Goal: Transaction & Acquisition: Purchase product/service

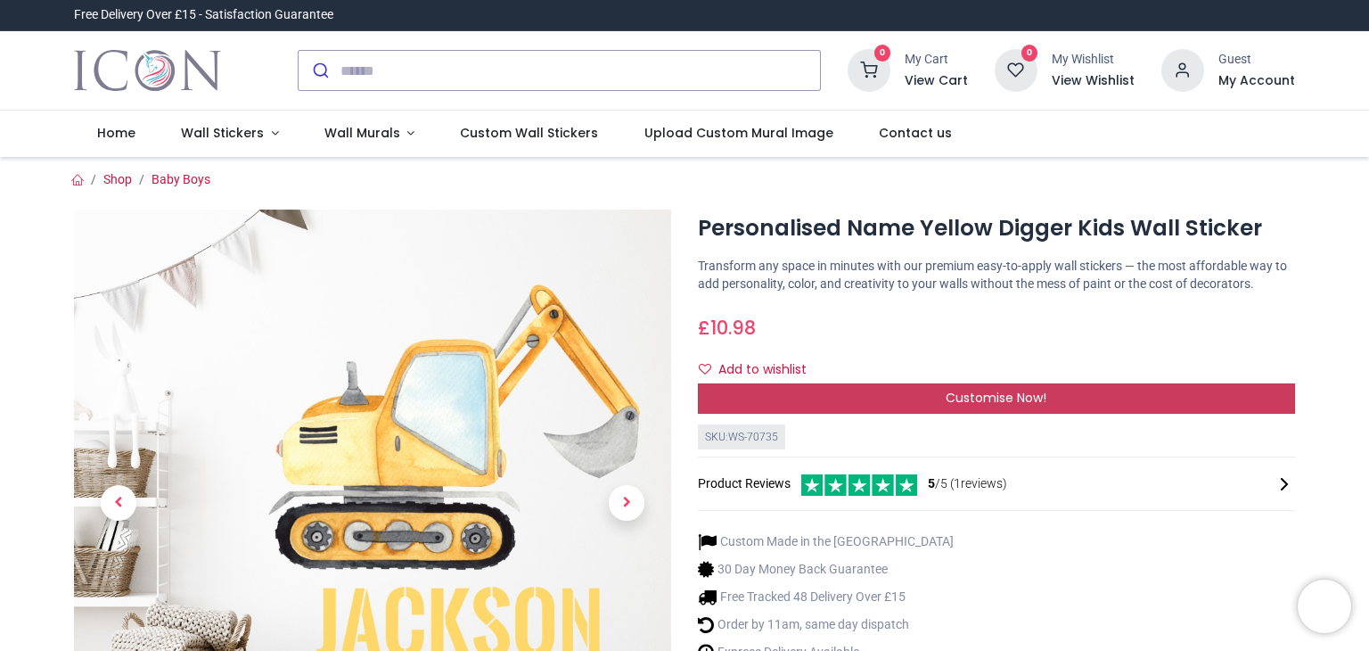
click at [1007, 386] on div "Customise Now!" at bounding box center [996, 398] width 597 height 30
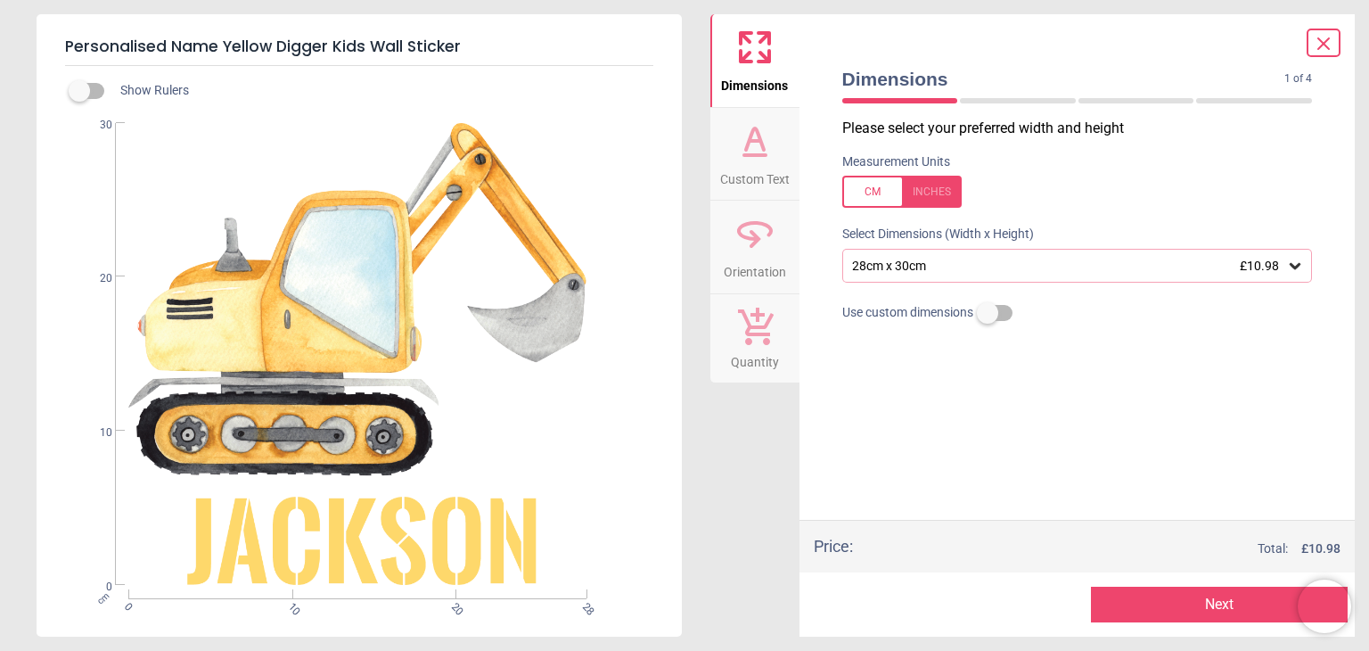
click at [1121, 275] on div "28cm x 30cm £10.98" at bounding box center [1078, 266] width 471 height 34
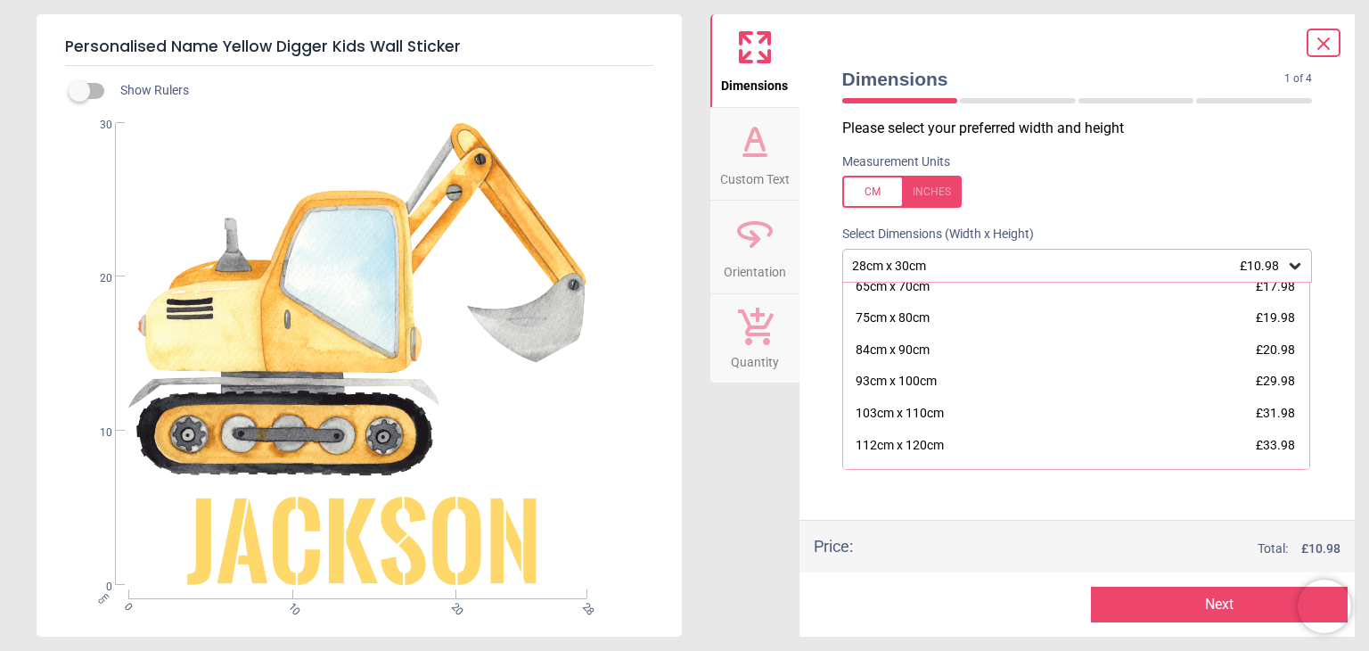
scroll to position [162, 0]
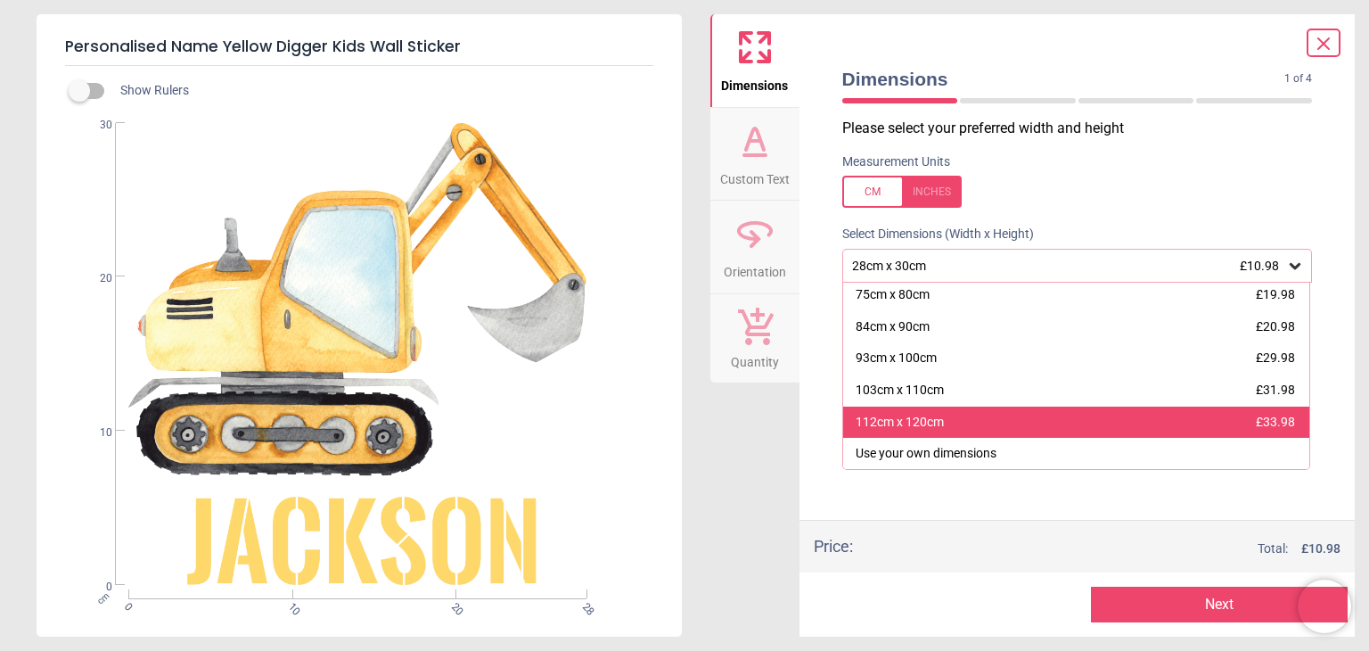
click at [1124, 422] on div "112cm x 120cm £33.98" at bounding box center [1076, 423] width 467 height 32
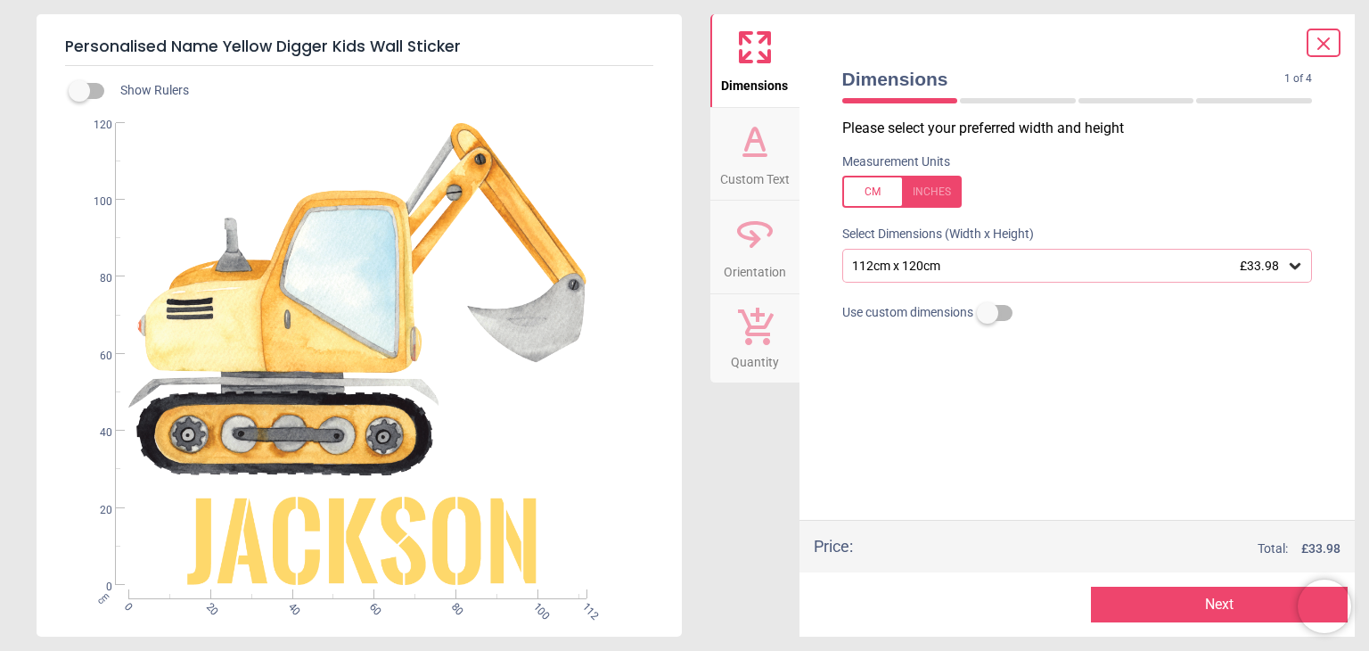
click at [1250, 606] on button "Next" at bounding box center [1219, 605] width 257 height 36
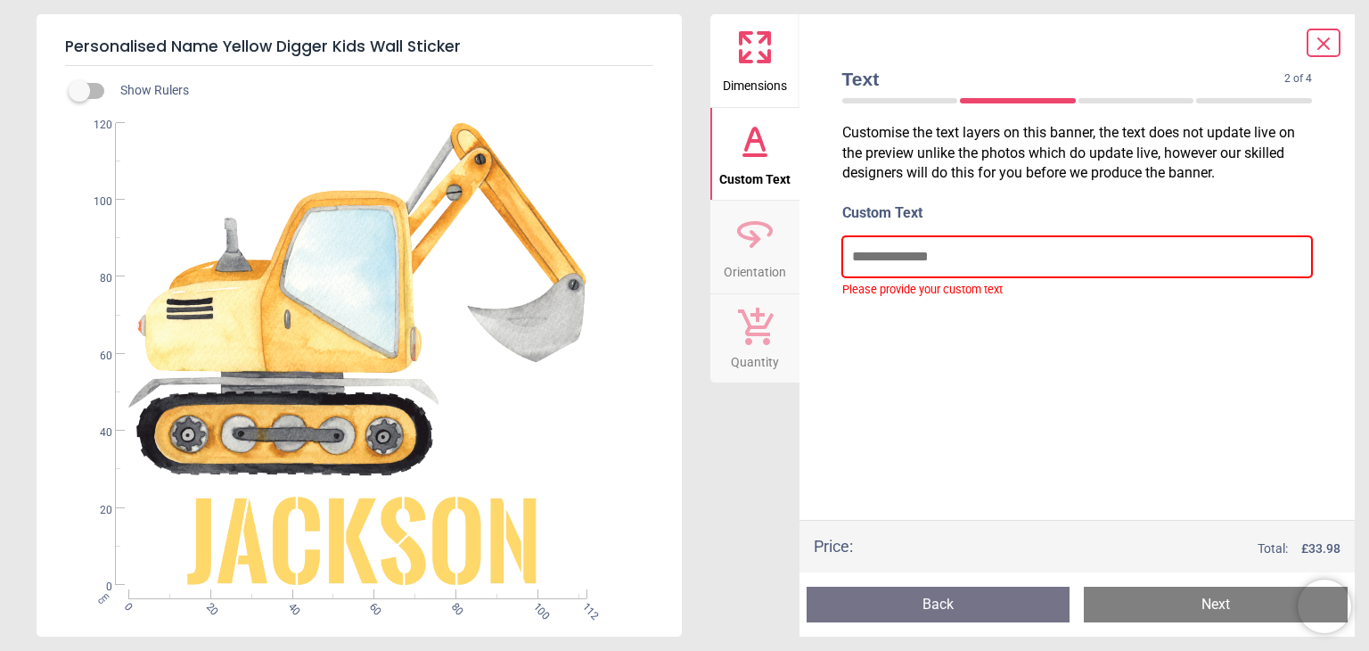
click at [977, 260] on input "text" at bounding box center [1078, 256] width 471 height 41
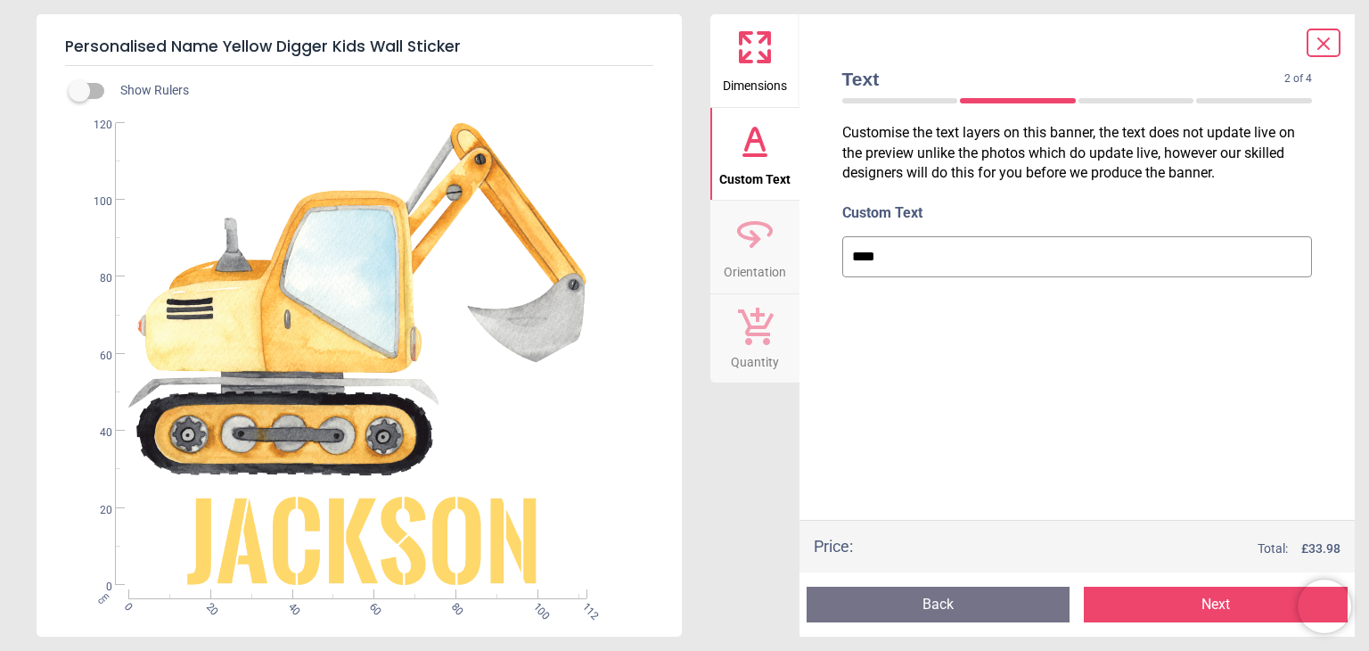
type input "****"
click at [1187, 614] on button "Next" at bounding box center [1216, 605] width 264 height 36
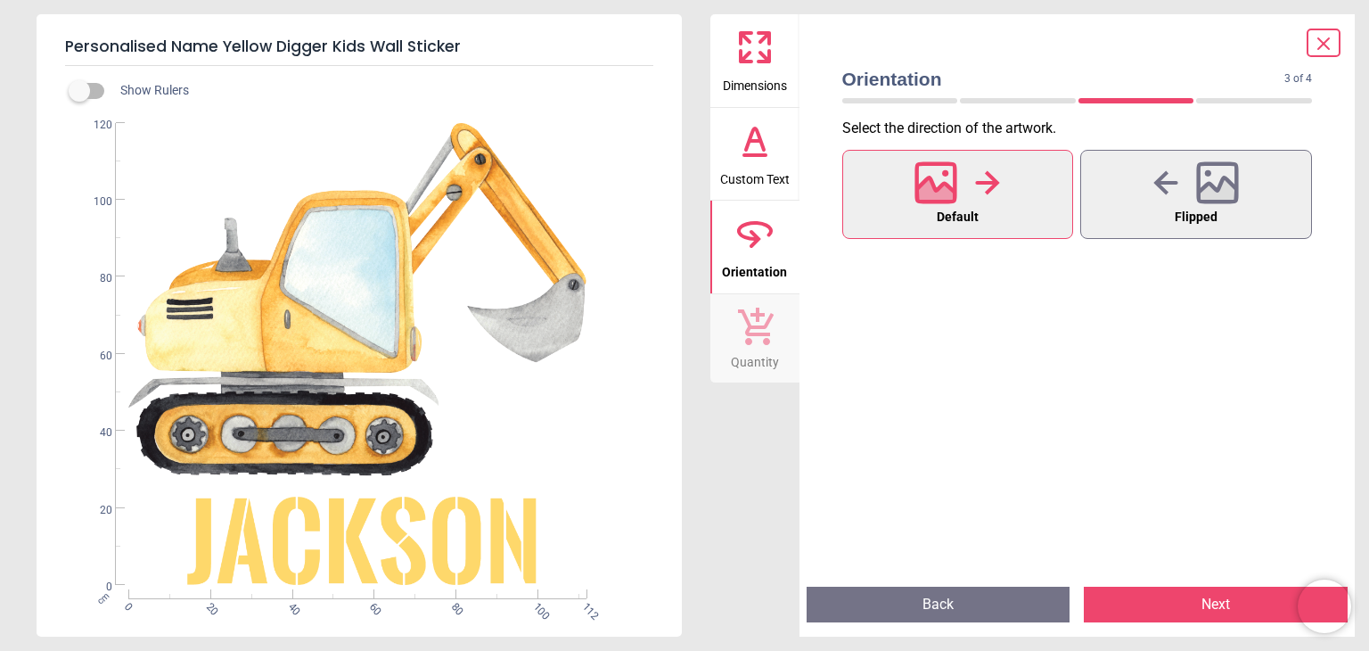
click at [1152, 607] on button "Next" at bounding box center [1216, 605] width 264 height 36
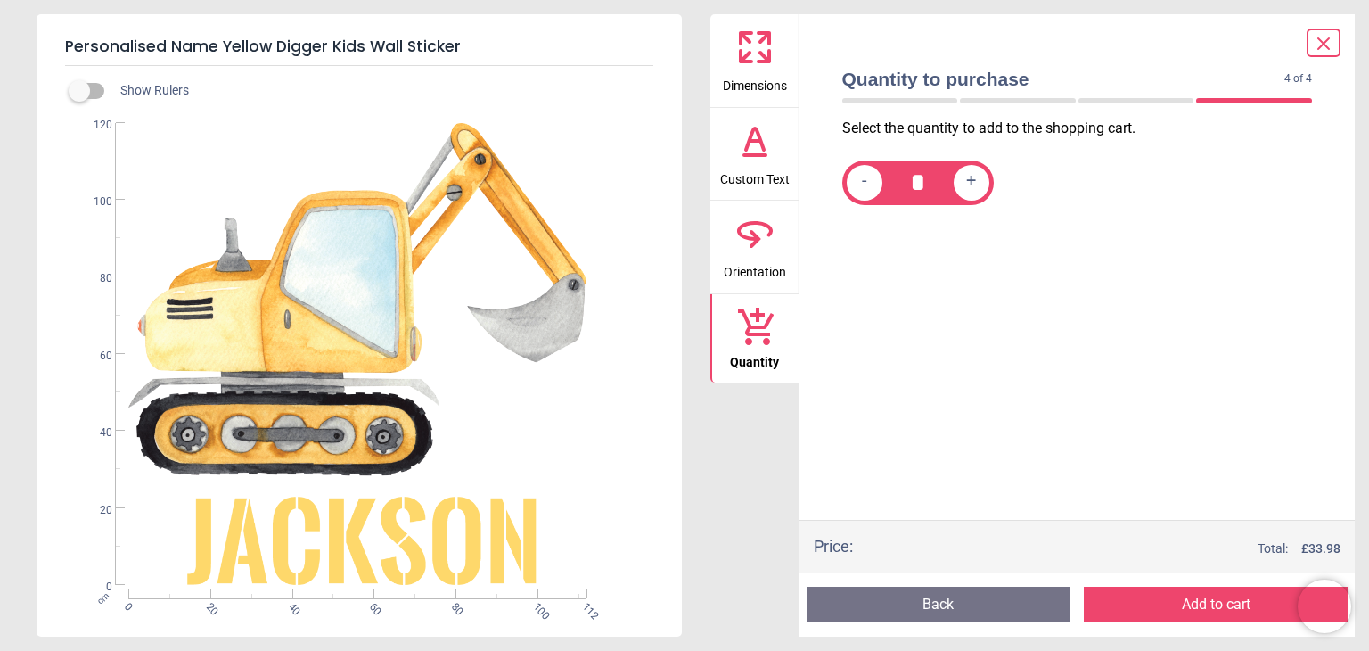
click at [1152, 607] on button "Add to cart" at bounding box center [1216, 605] width 264 height 36
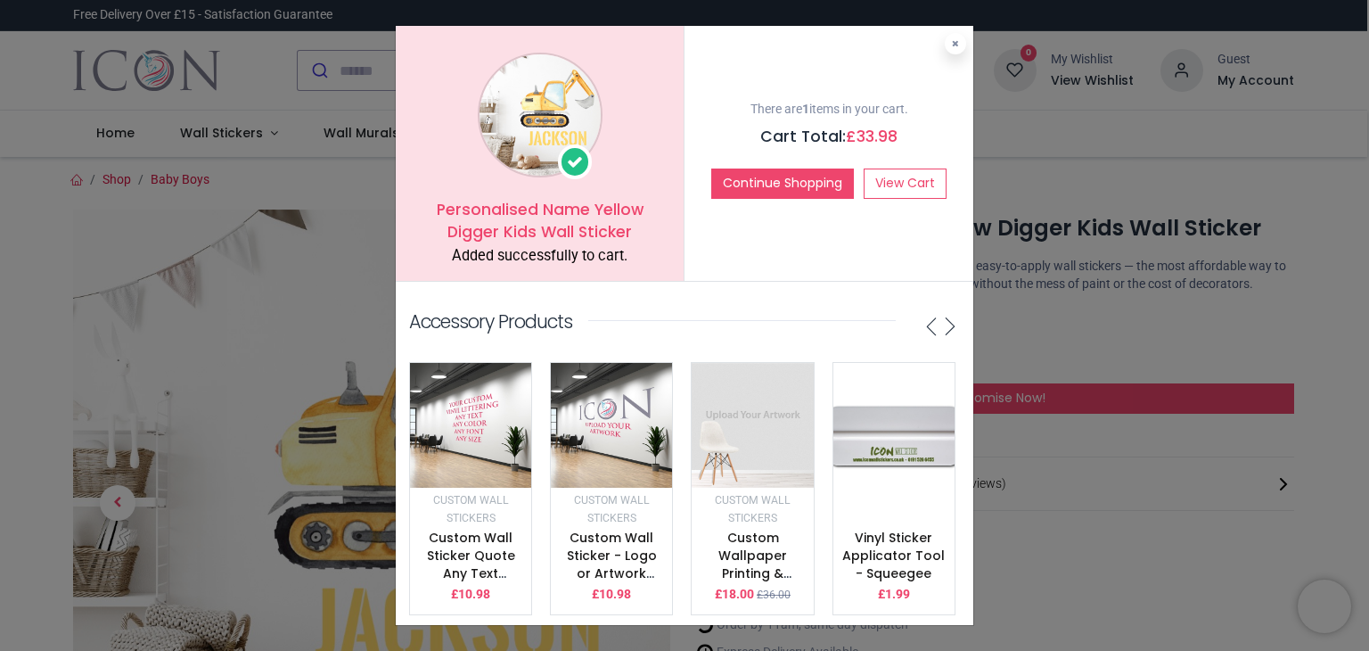
click at [305, 171] on div "Personalised Name Yellow Digger Kids Wall Sticker Added successfully to cart. T…" at bounding box center [684, 325] width 1369 height 651
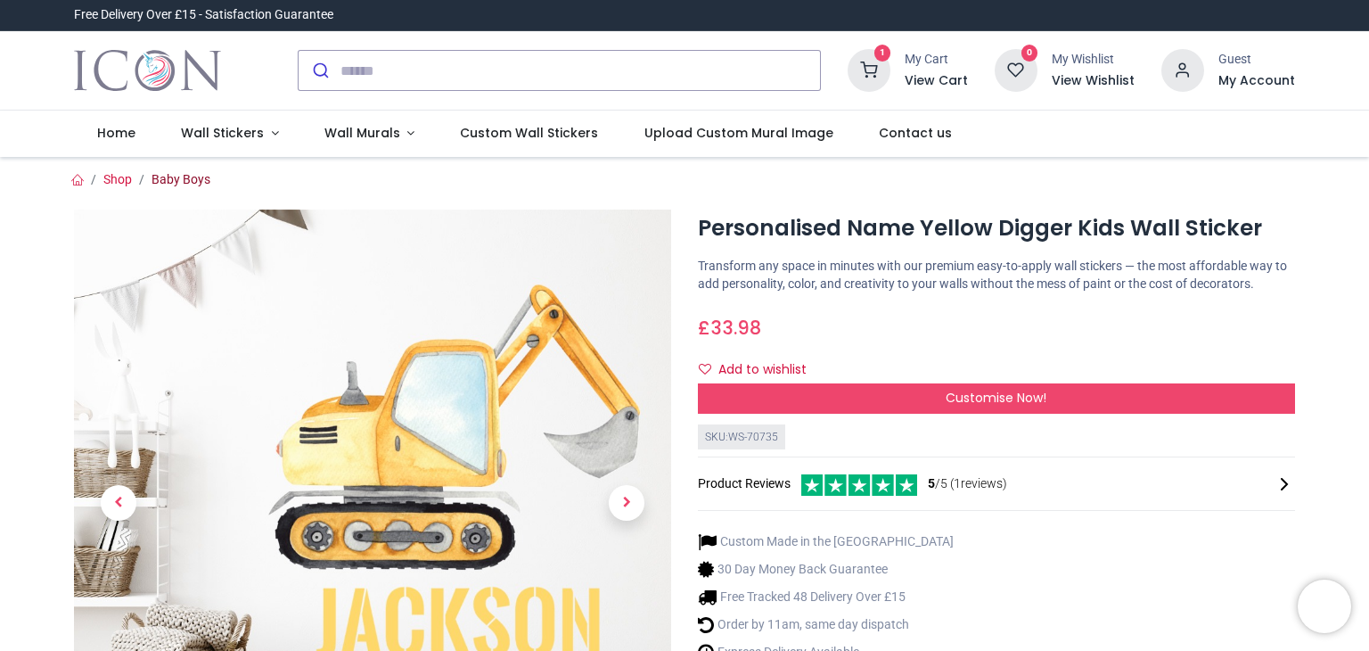
click at [181, 179] on link "Baby Boys" at bounding box center [181, 179] width 59 height 14
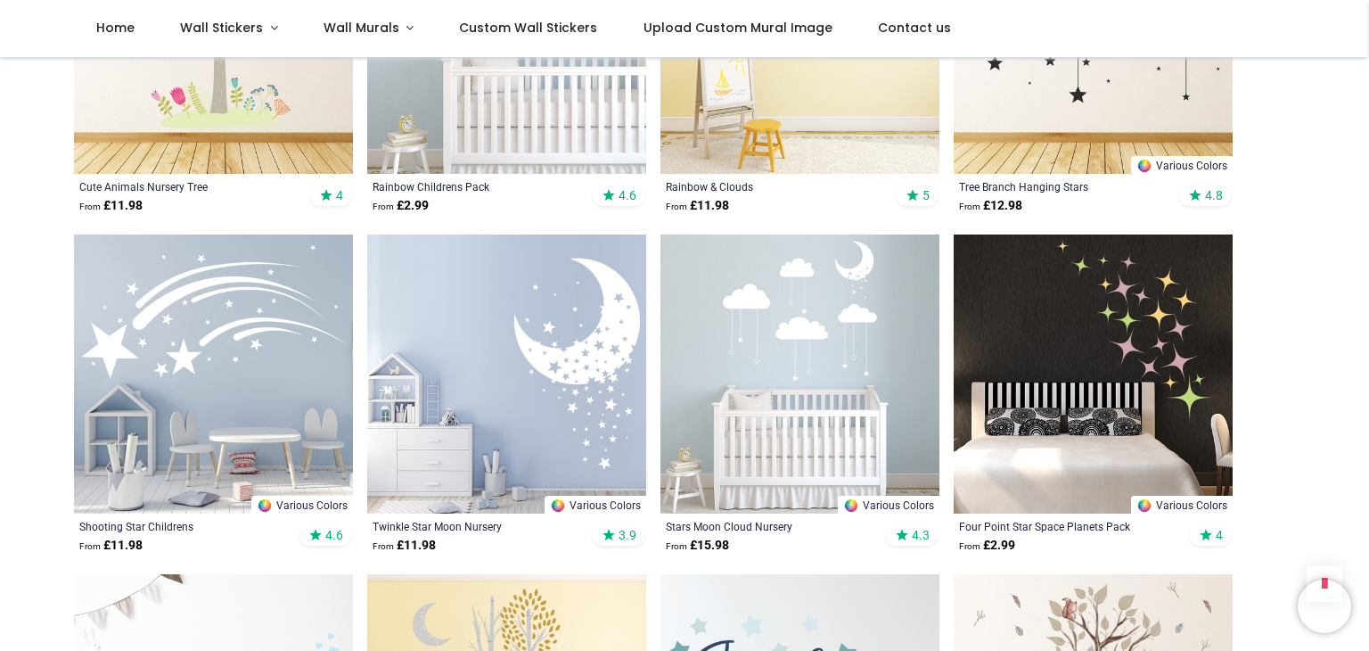
scroll to position [1248, 0]
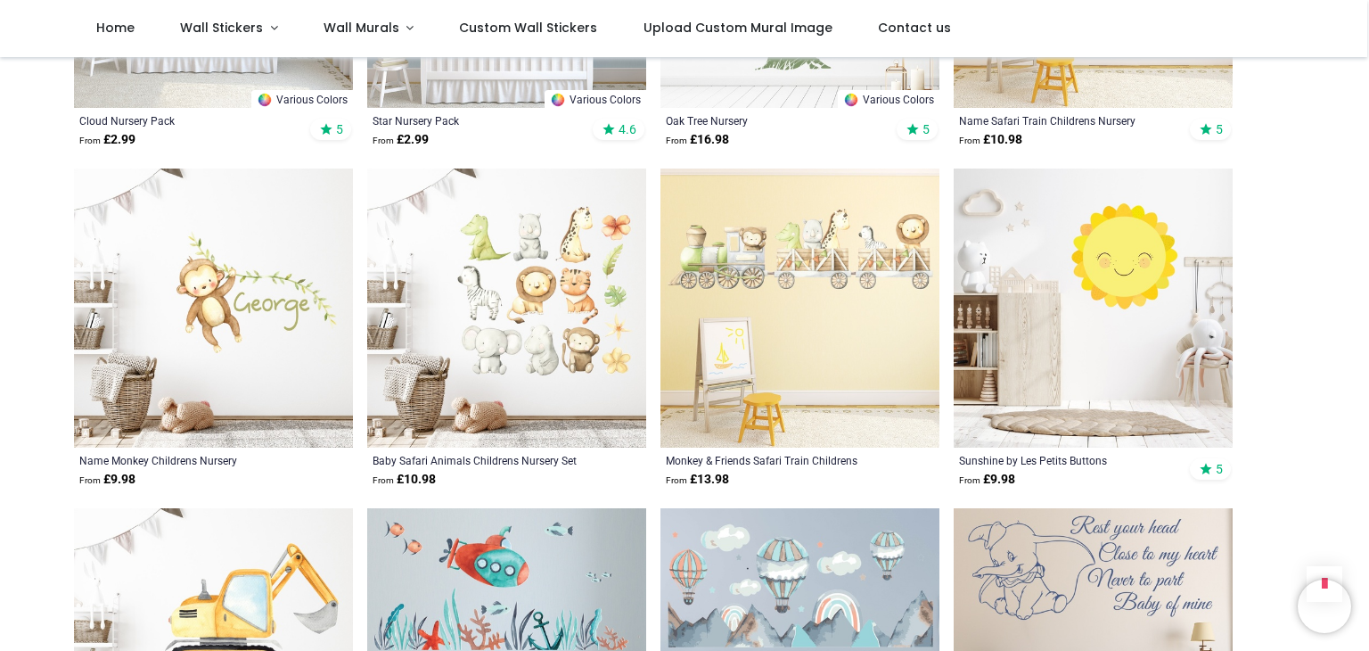
scroll to position [3352, 0]
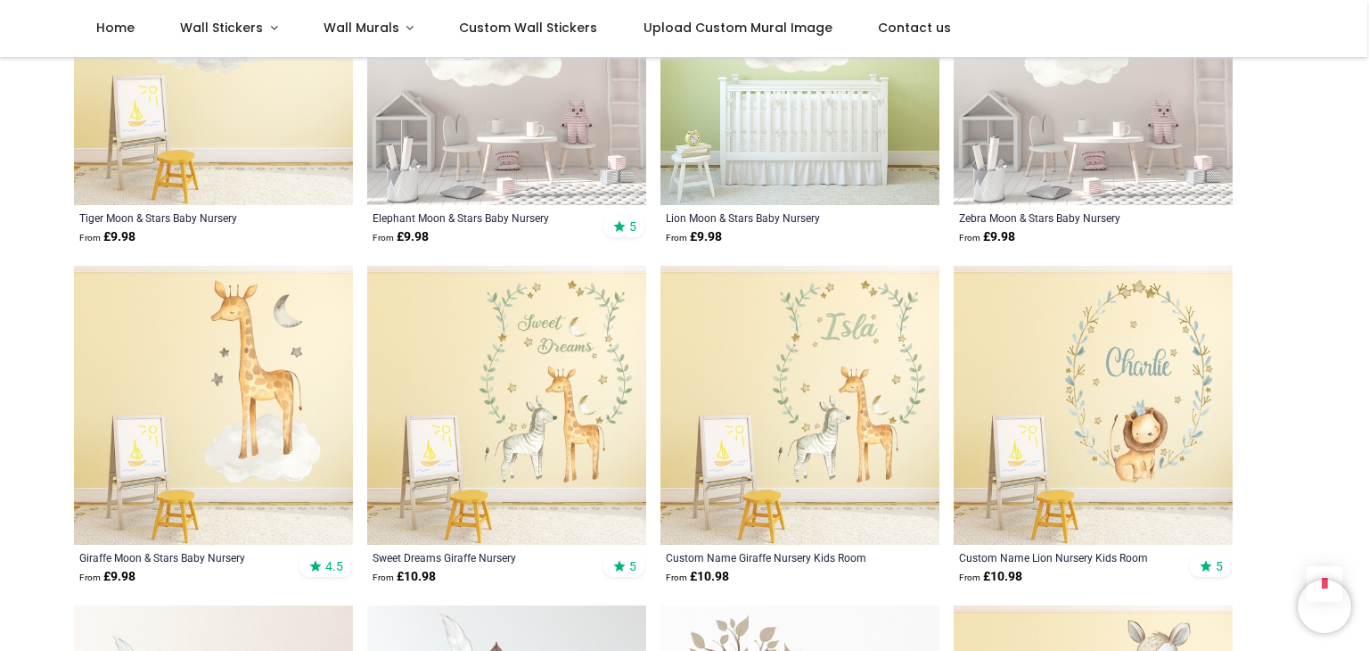
scroll to position [6633, 0]
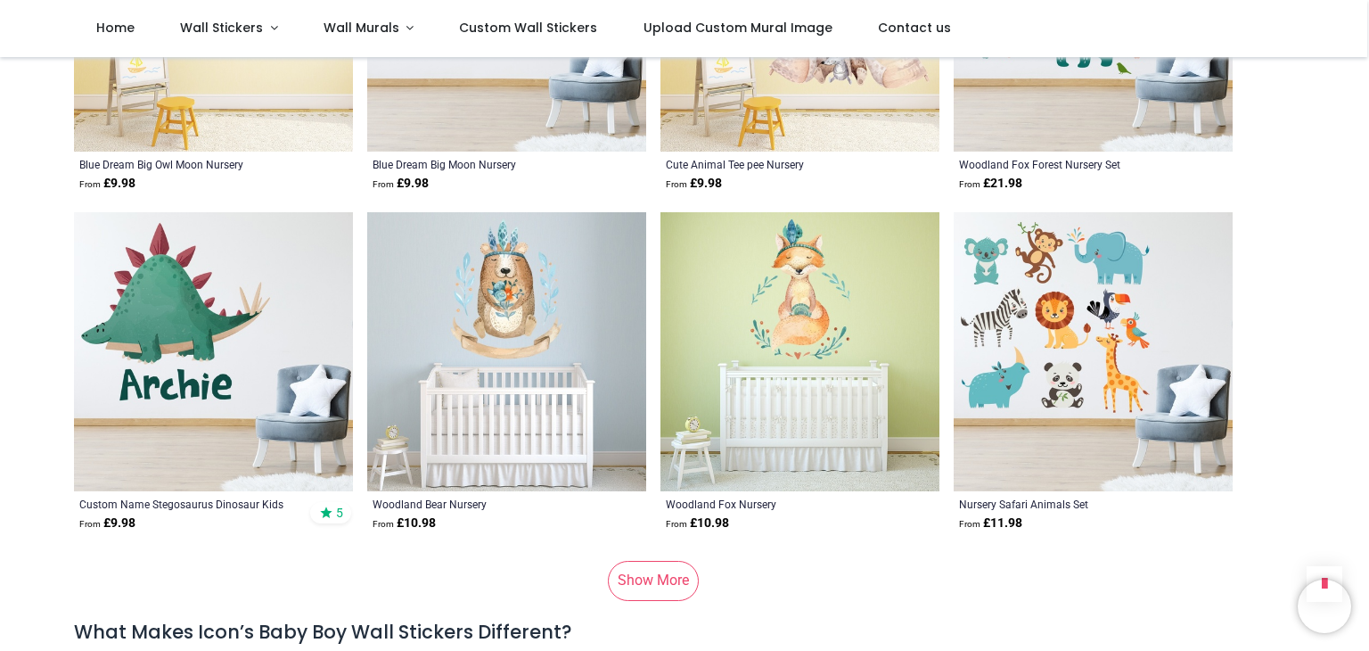
scroll to position [11768, 0]
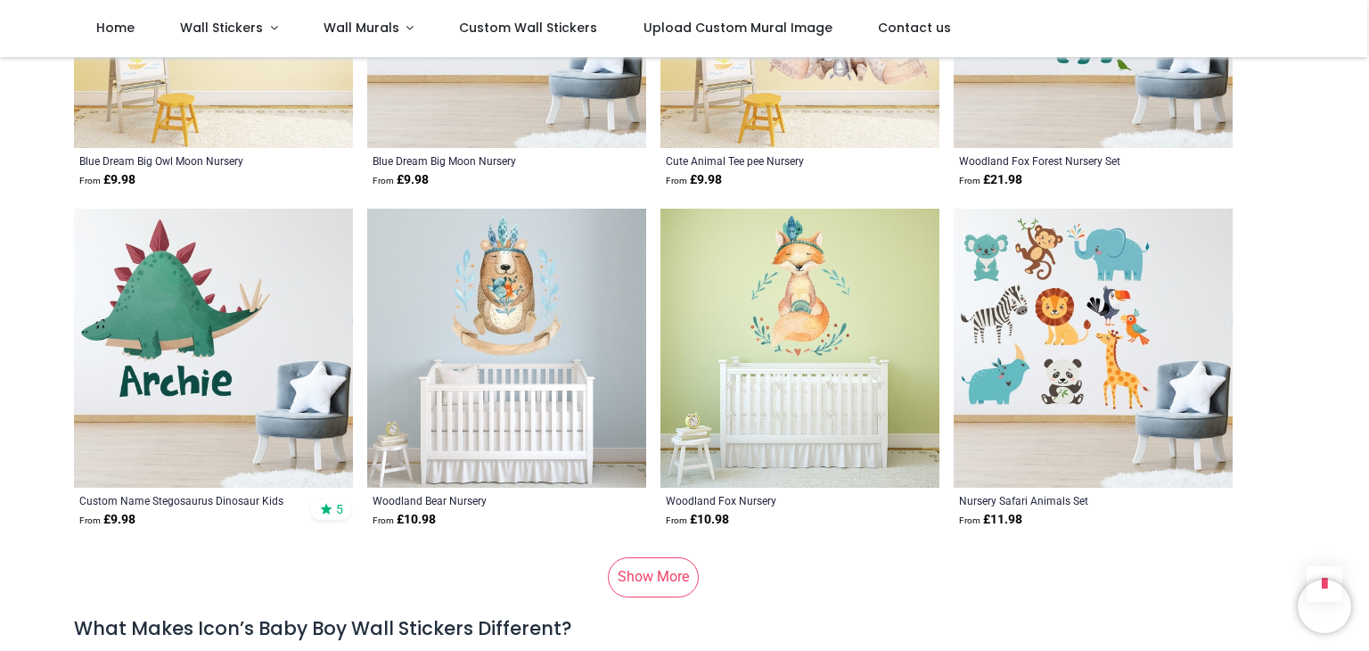
click at [678, 571] on link "Show More" at bounding box center [653, 576] width 91 height 39
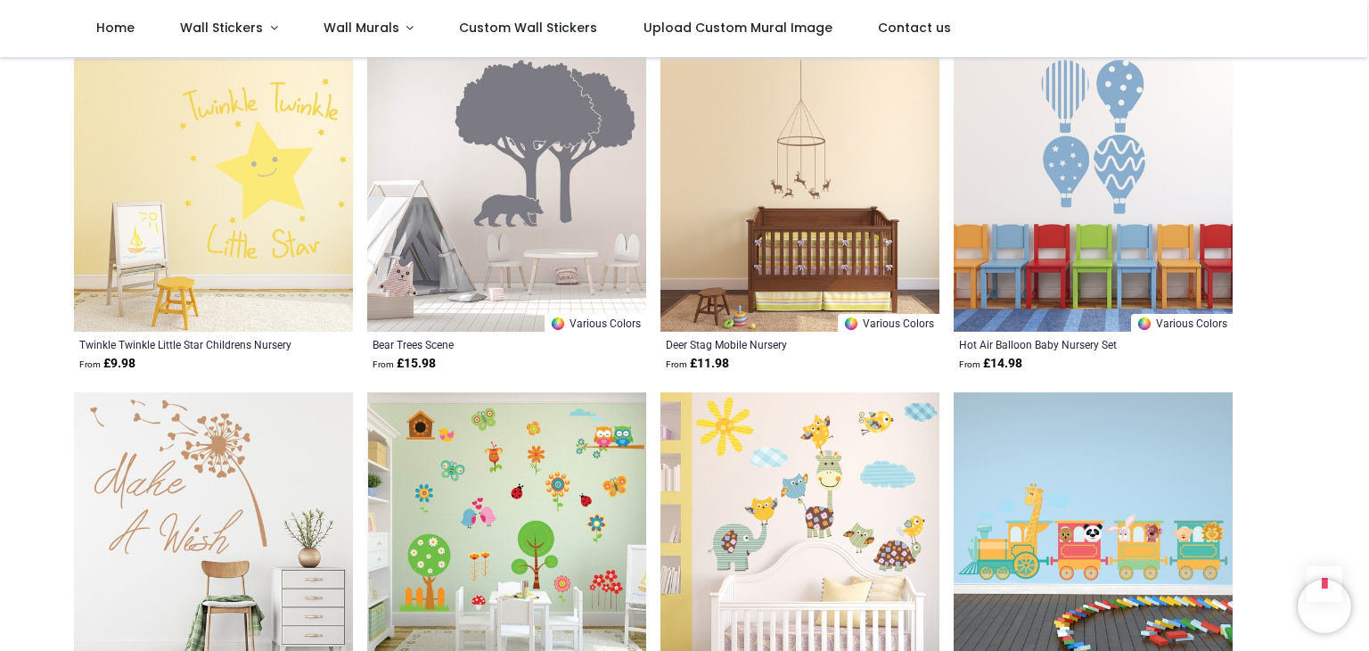
scroll to position [13766, 0]
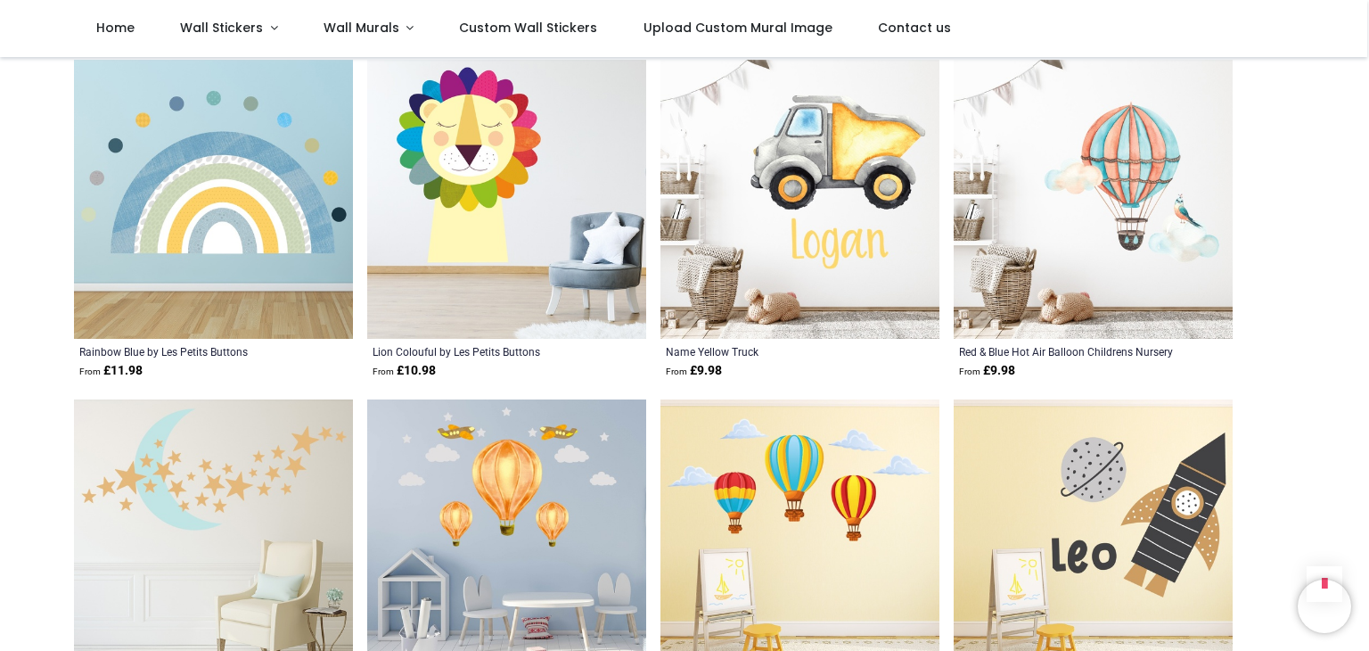
scroll to position [14978, 0]
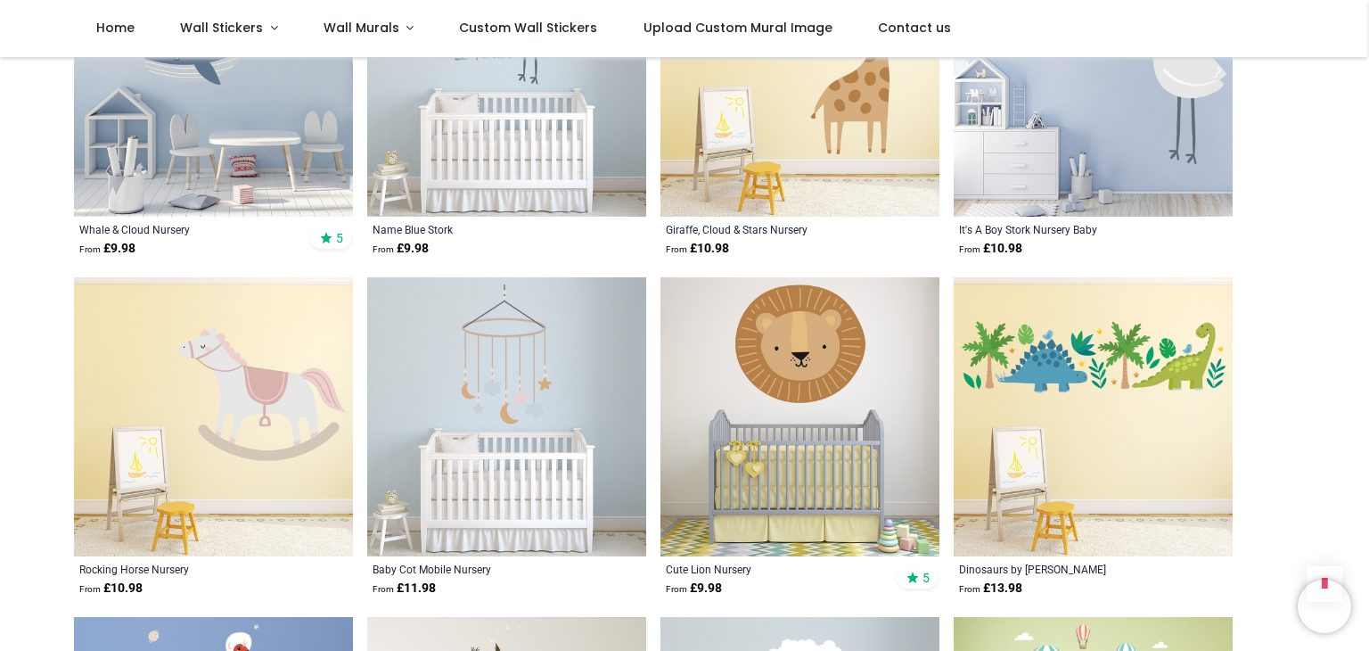
scroll to position [16685, 0]
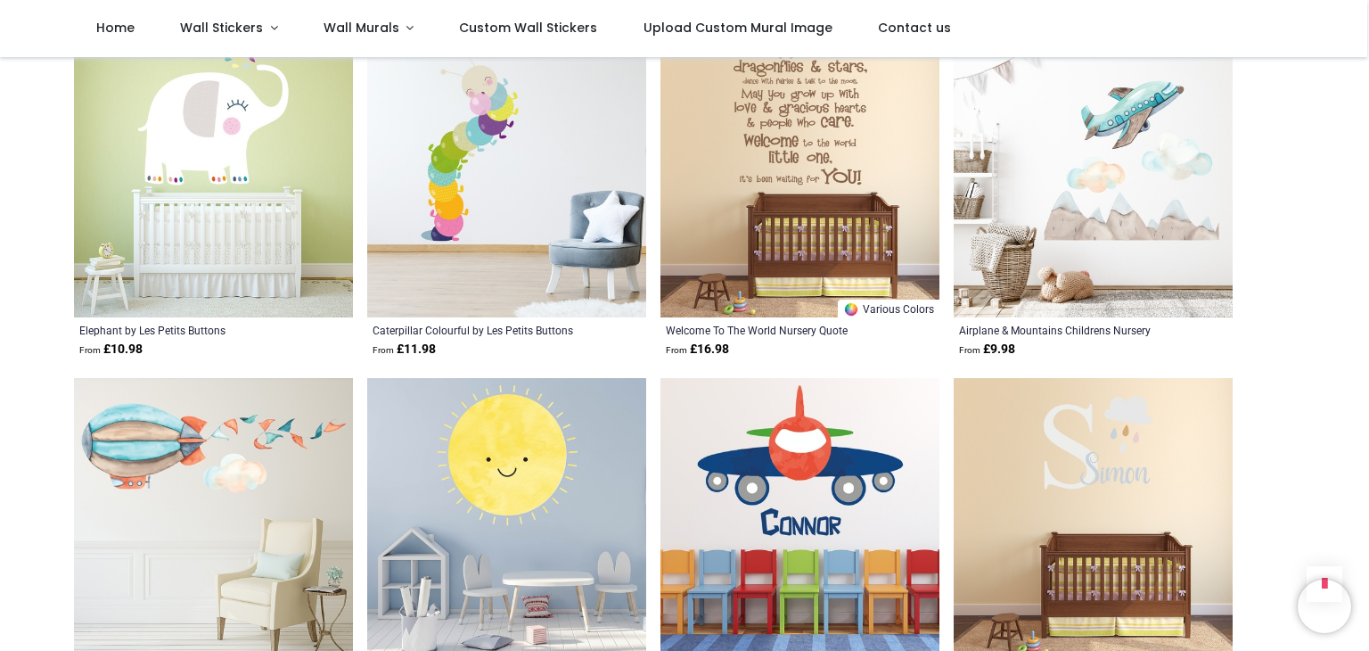
scroll to position [18962, 0]
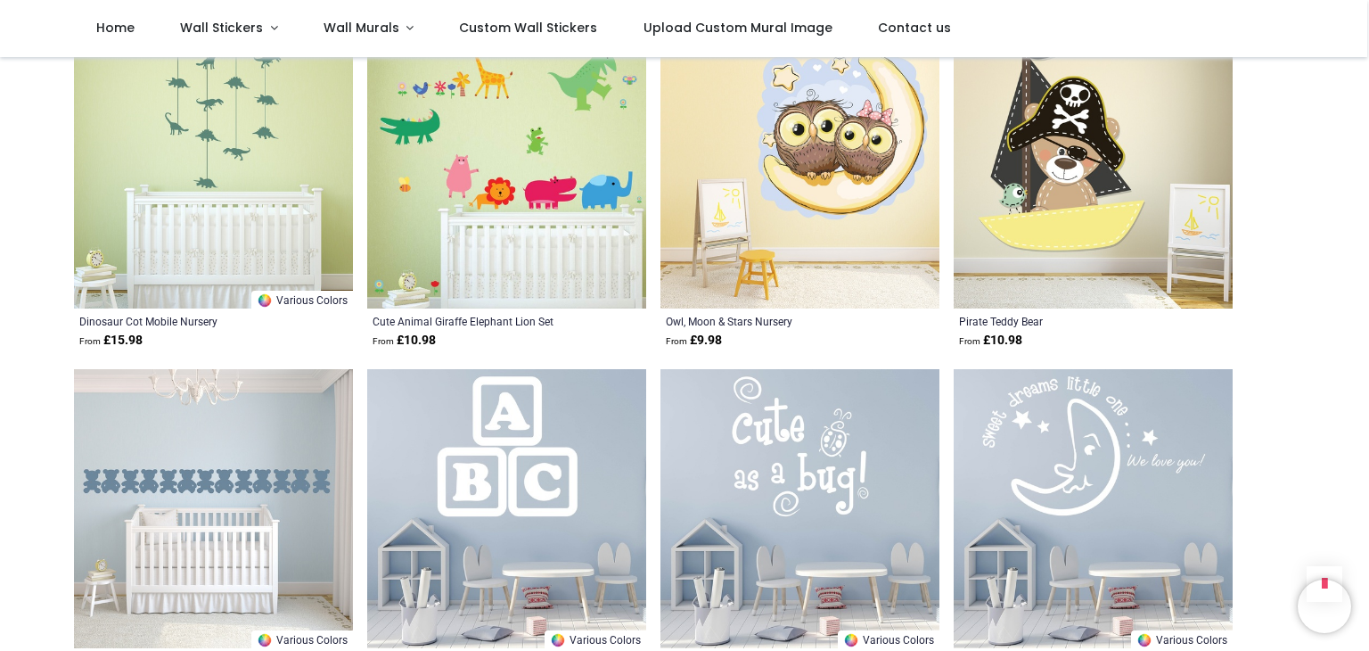
scroll to position [20670, 0]
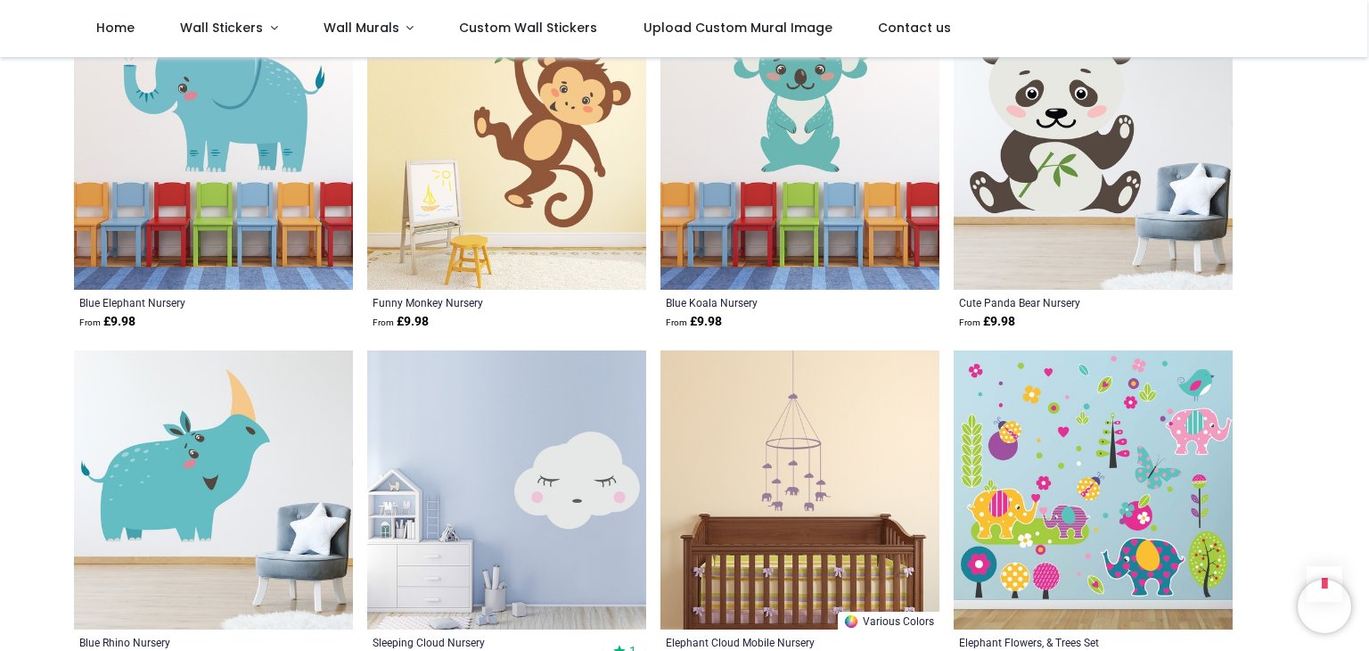
scroll to position [24084, 0]
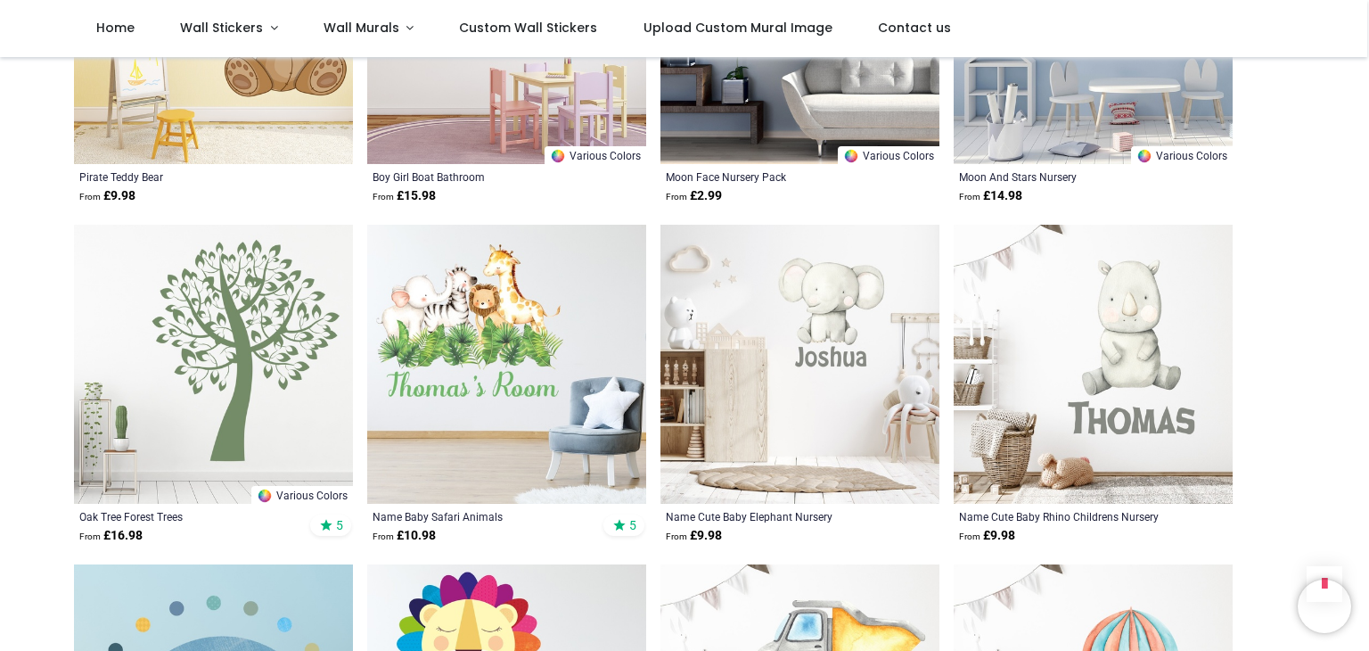
scroll to position [12701, 0]
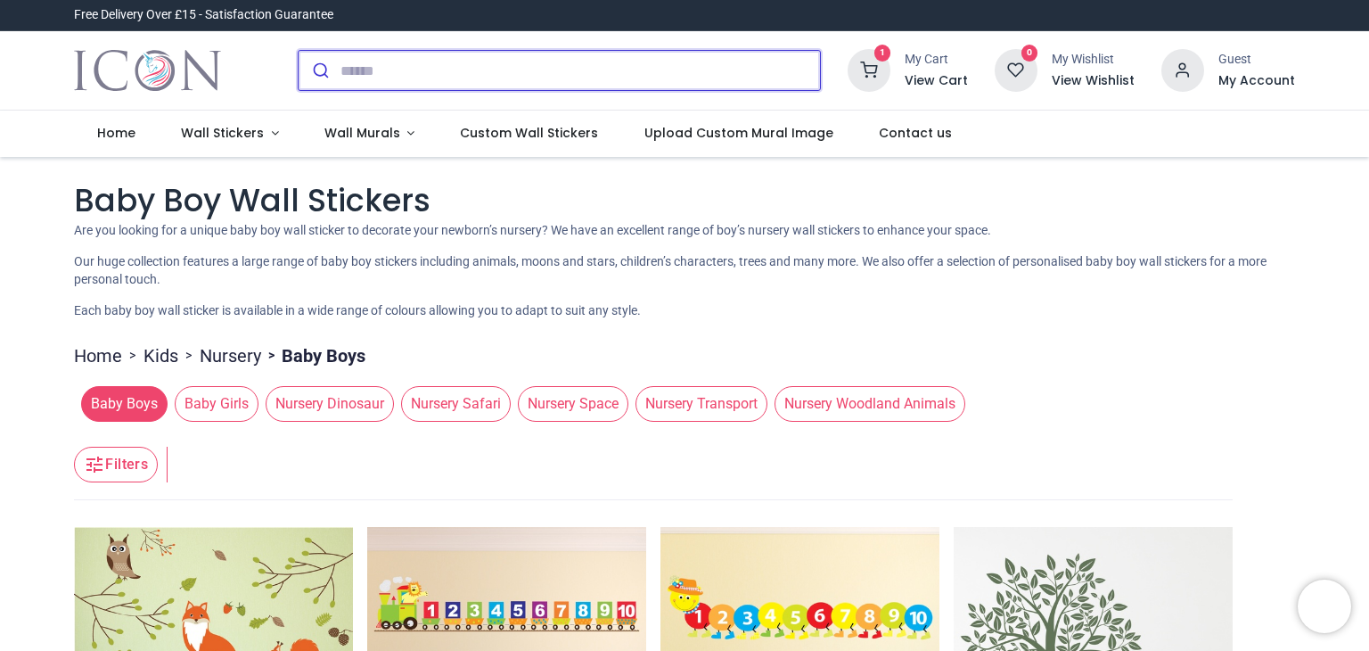
click at [487, 79] on input "search" at bounding box center [581, 70] width 480 height 39
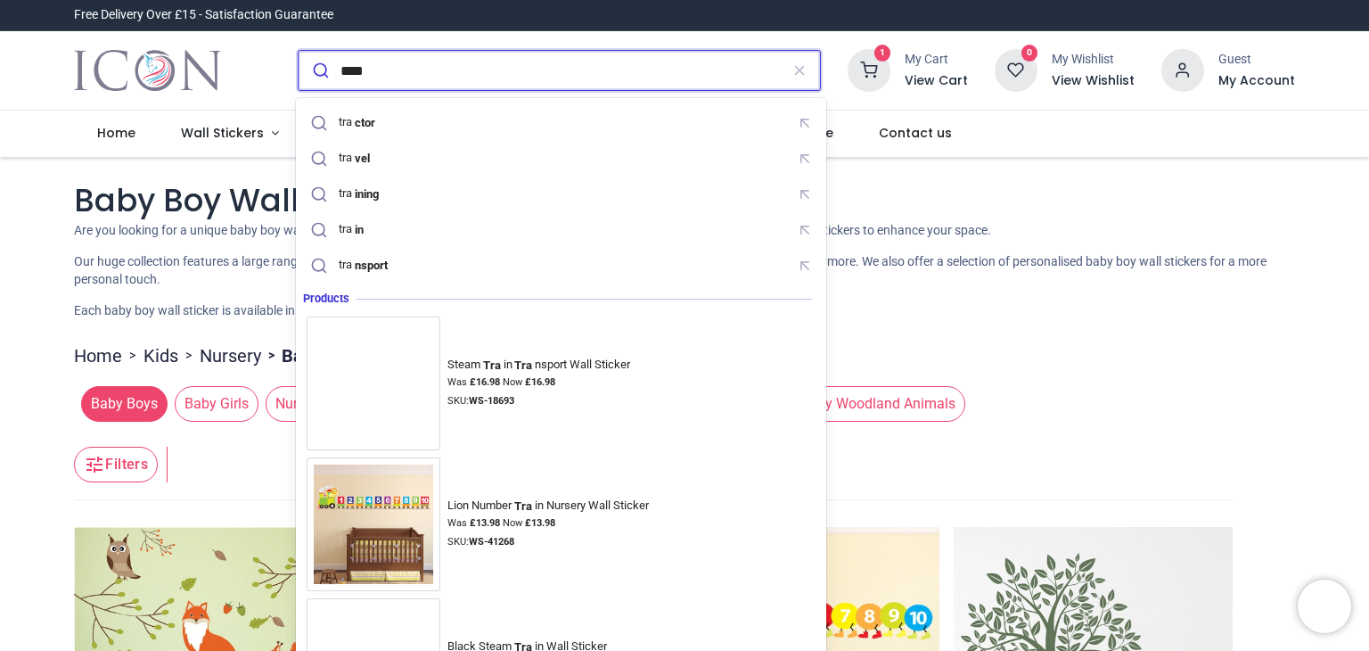
type input "*****"
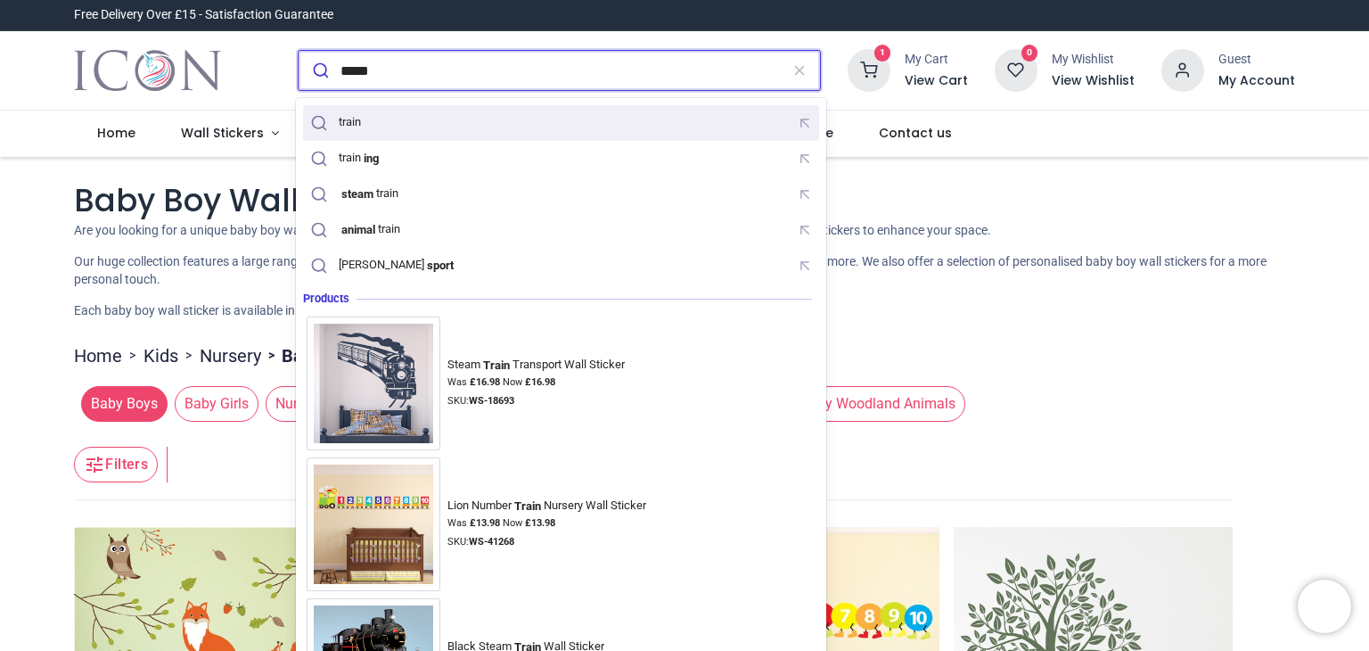
click at [432, 111] on div "train" at bounding box center [561, 123] width 509 height 28
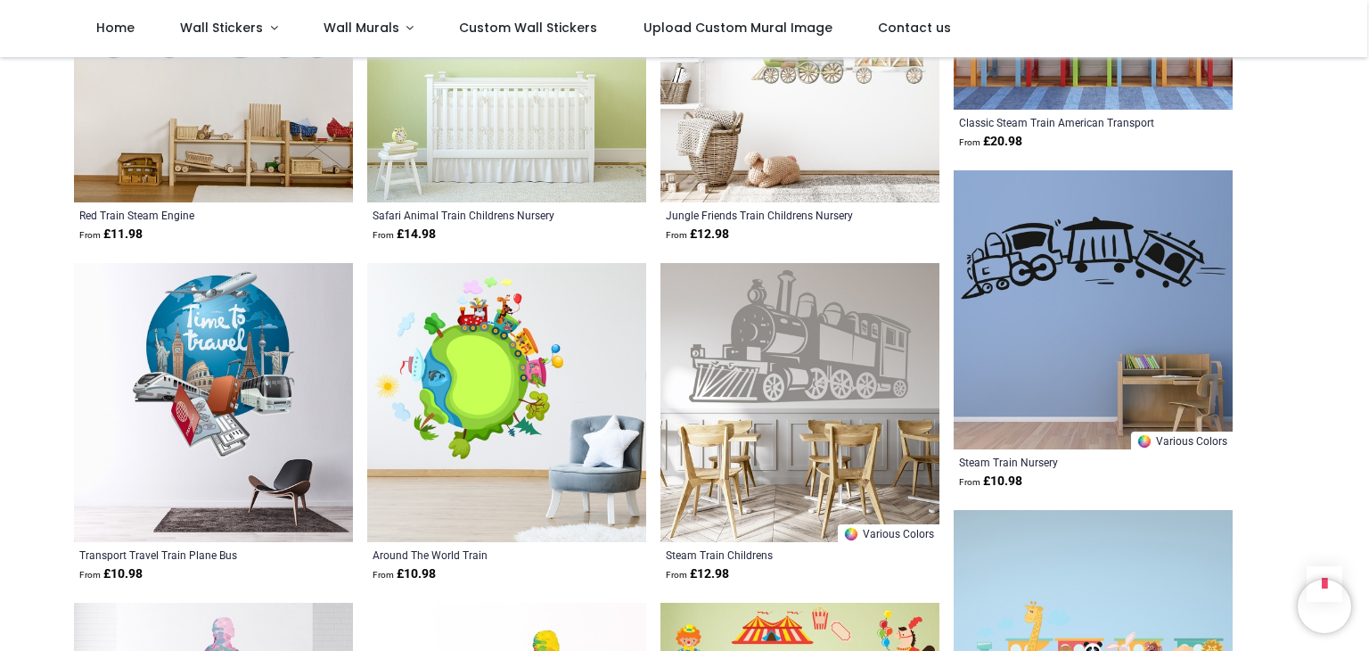
scroll to position [2276, 0]
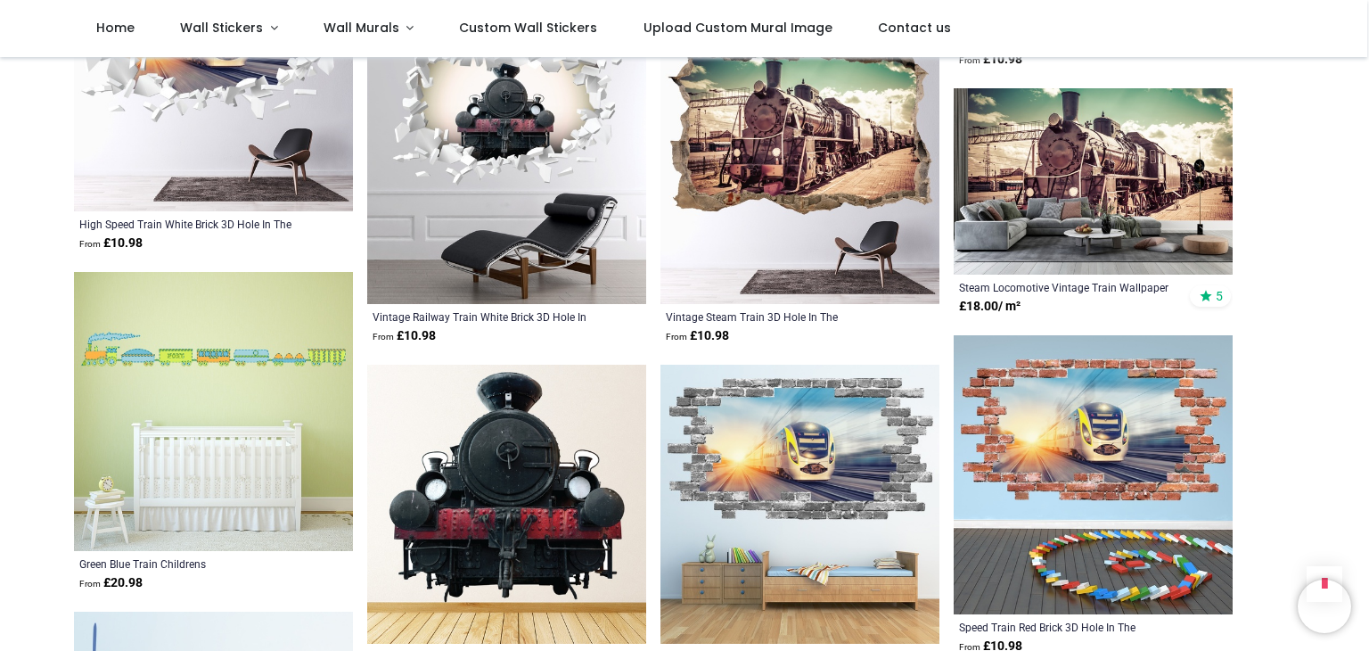
scroll to position [4553, 0]
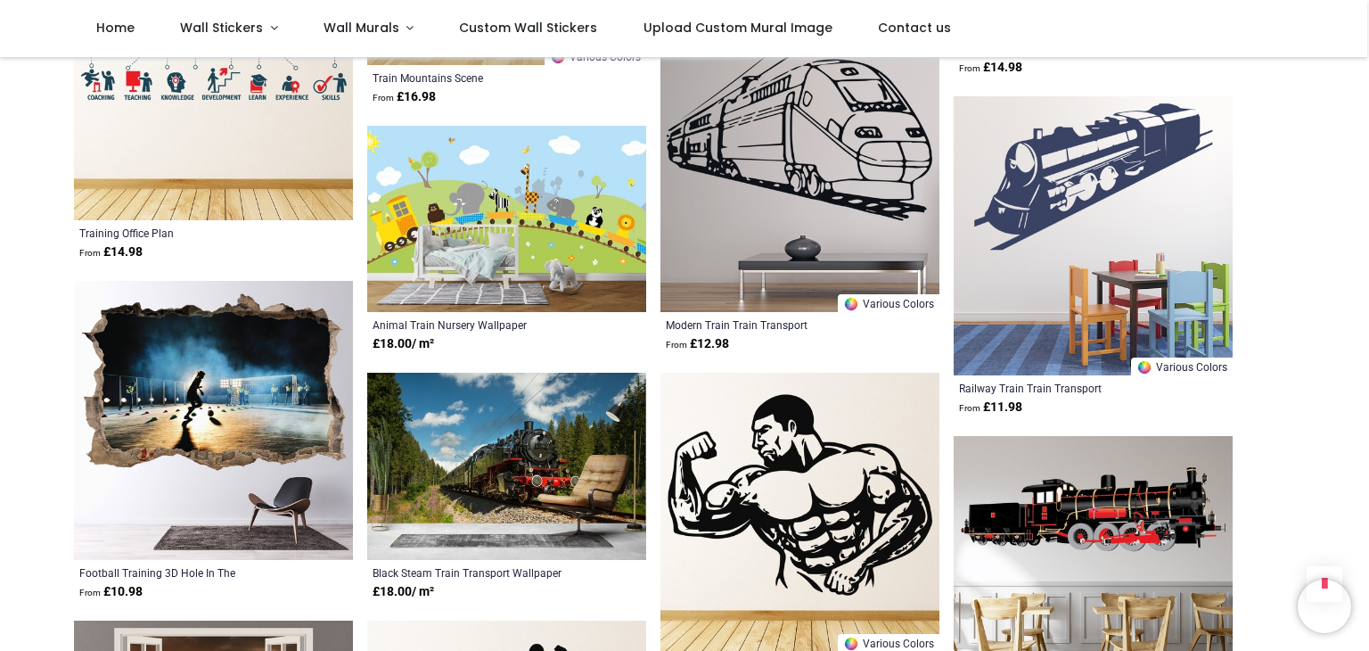
scroll to position [6260, 0]
